Goal: Find specific fact: Find specific fact

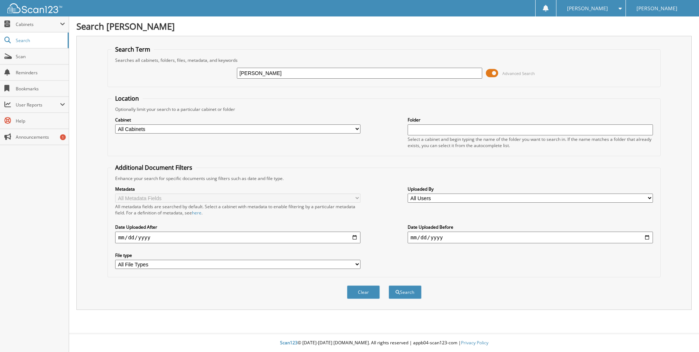
type input "[PERSON_NAME]"
click at [389, 285] on button "Search" at bounding box center [405, 292] width 33 height 14
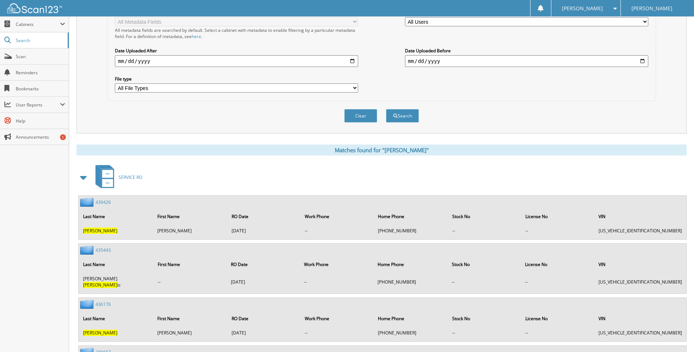
scroll to position [219, 0]
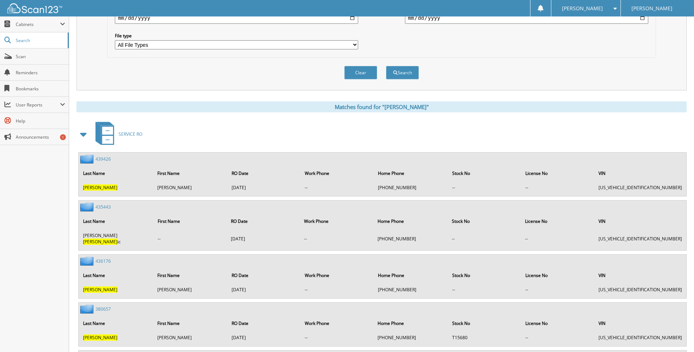
drag, startPoint x: 665, startPoint y: 187, endPoint x: 614, endPoint y: 189, distance: 52.0
click at [614, 189] on td "[US_VEHICLE_IDENTIFICATION_NUMBER]" at bounding box center [639, 187] width 91 height 12
drag, startPoint x: 614, startPoint y: 189, endPoint x: 619, endPoint y: 187, distance: 5.8
copy td "[US_VEHICLE_IDENTIFICATION_NUMBER]"
